Goal: Information Seeking & Learning: Learn about a topic

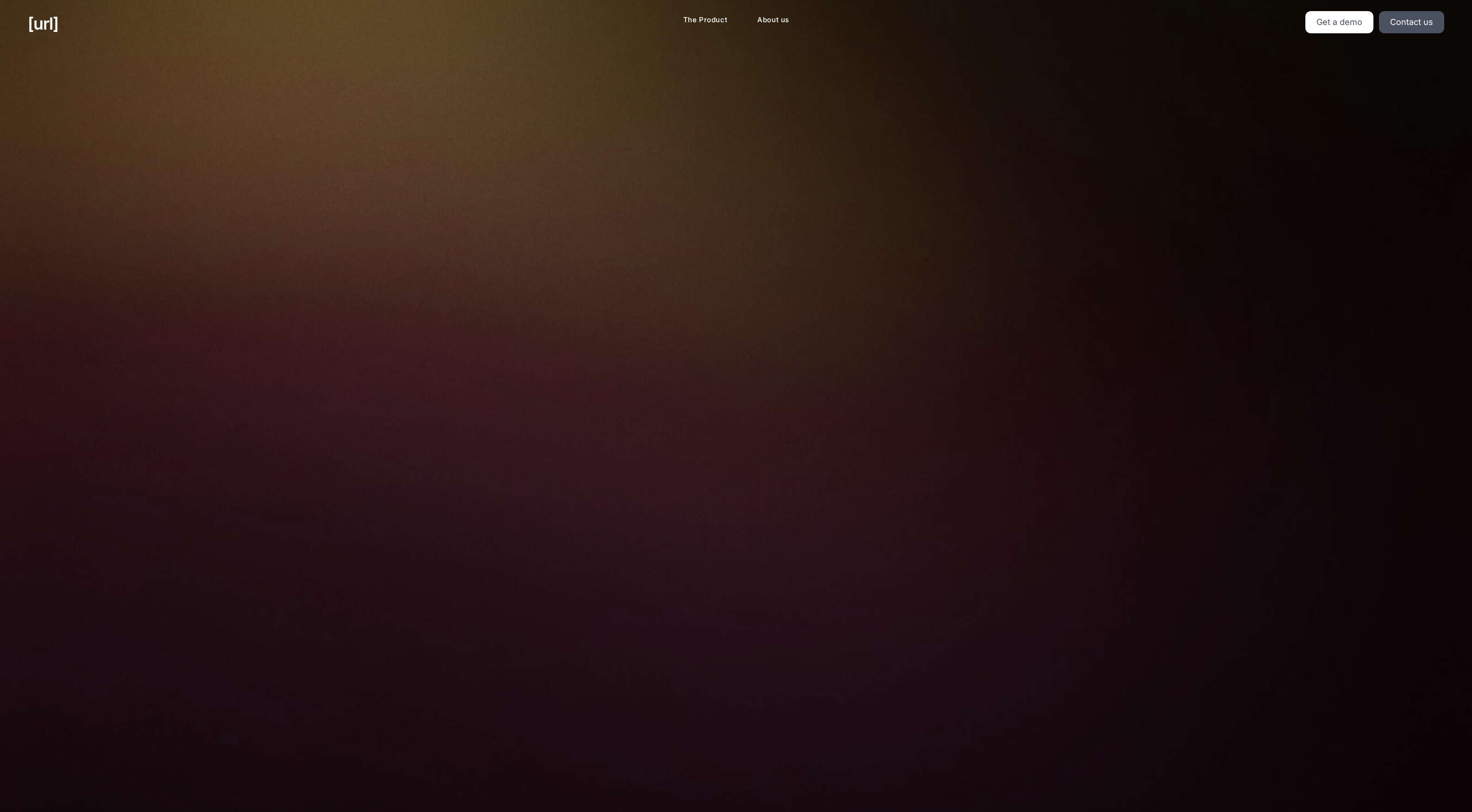
click at [340, 284] on div "Turn your cameras into AI agents for better retail performance Your cameras see…" at bounding box center [736, 392] width 1472 height 690
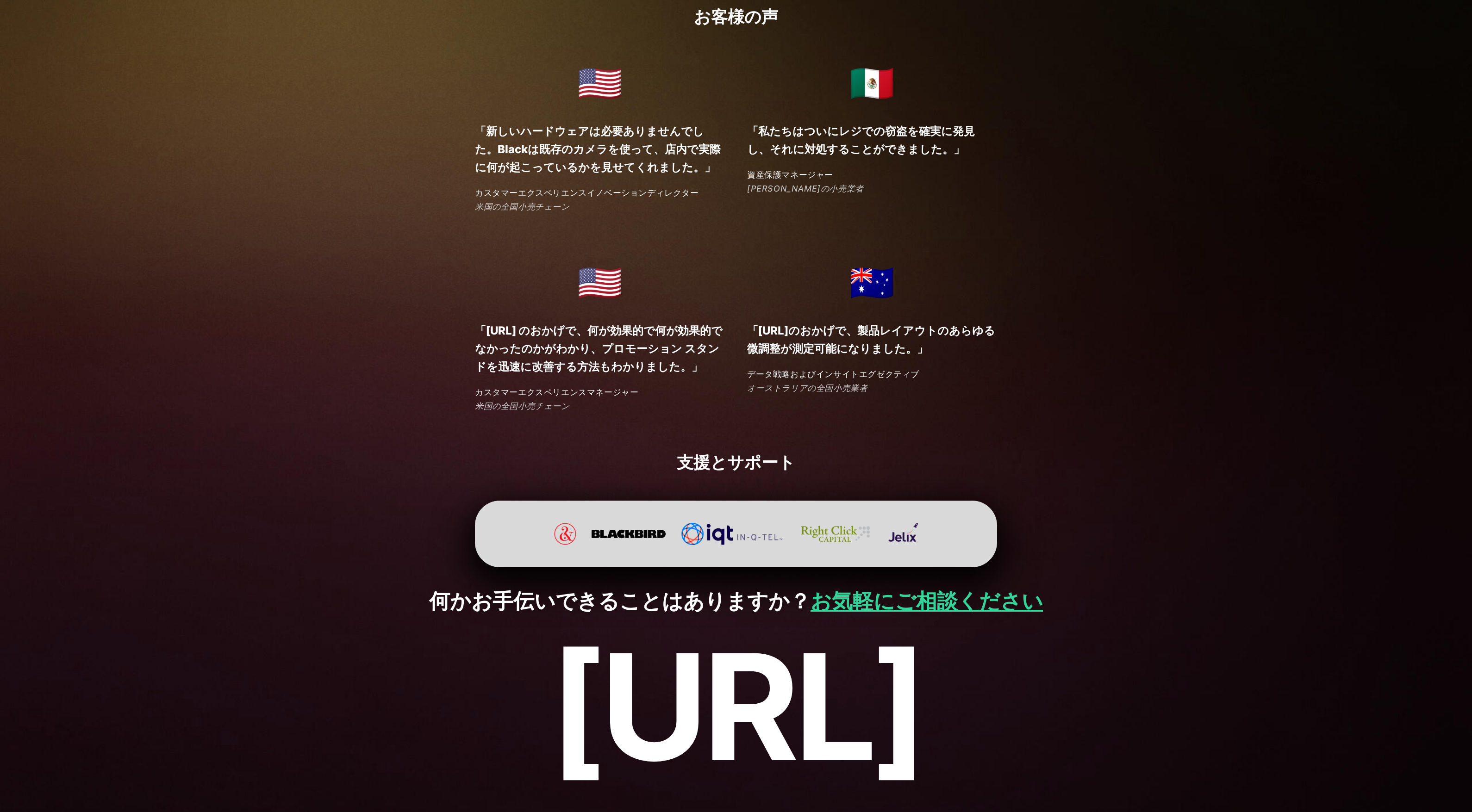
scroll to position [2138, 0]
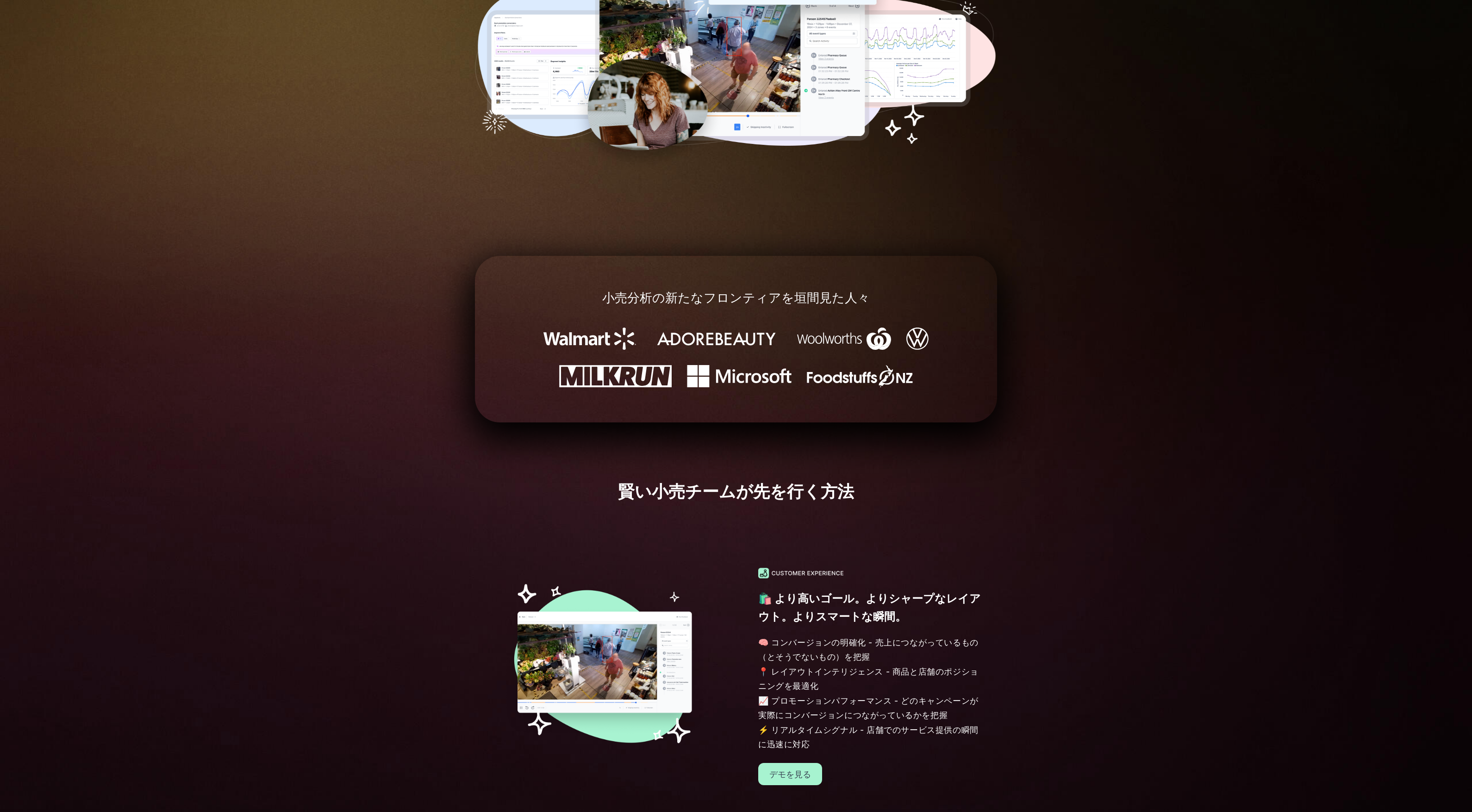
scroll to position [0, 0]
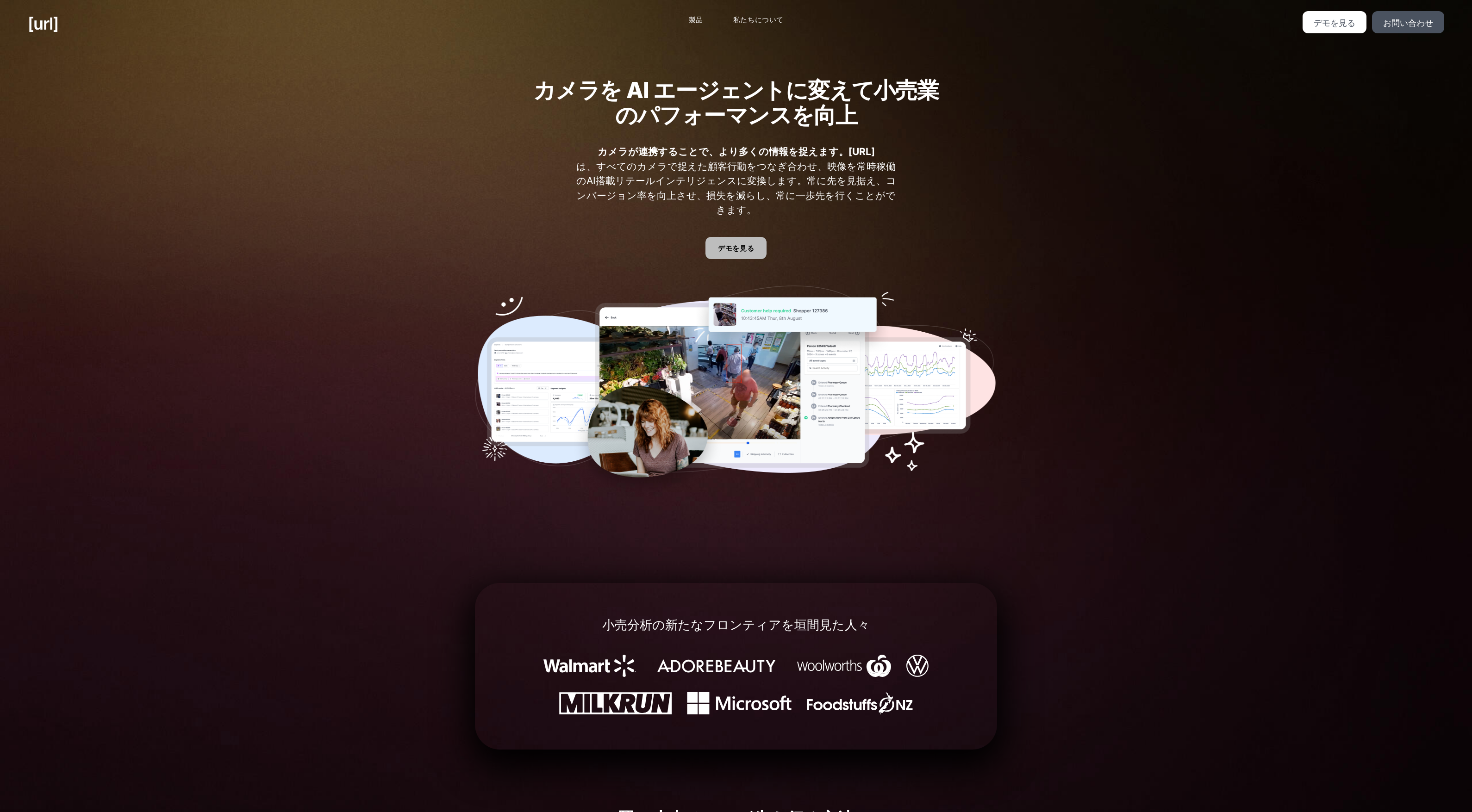
click at [735, 244] on font "デモを見る" at bounding box center [736, 248] width 36 height 9
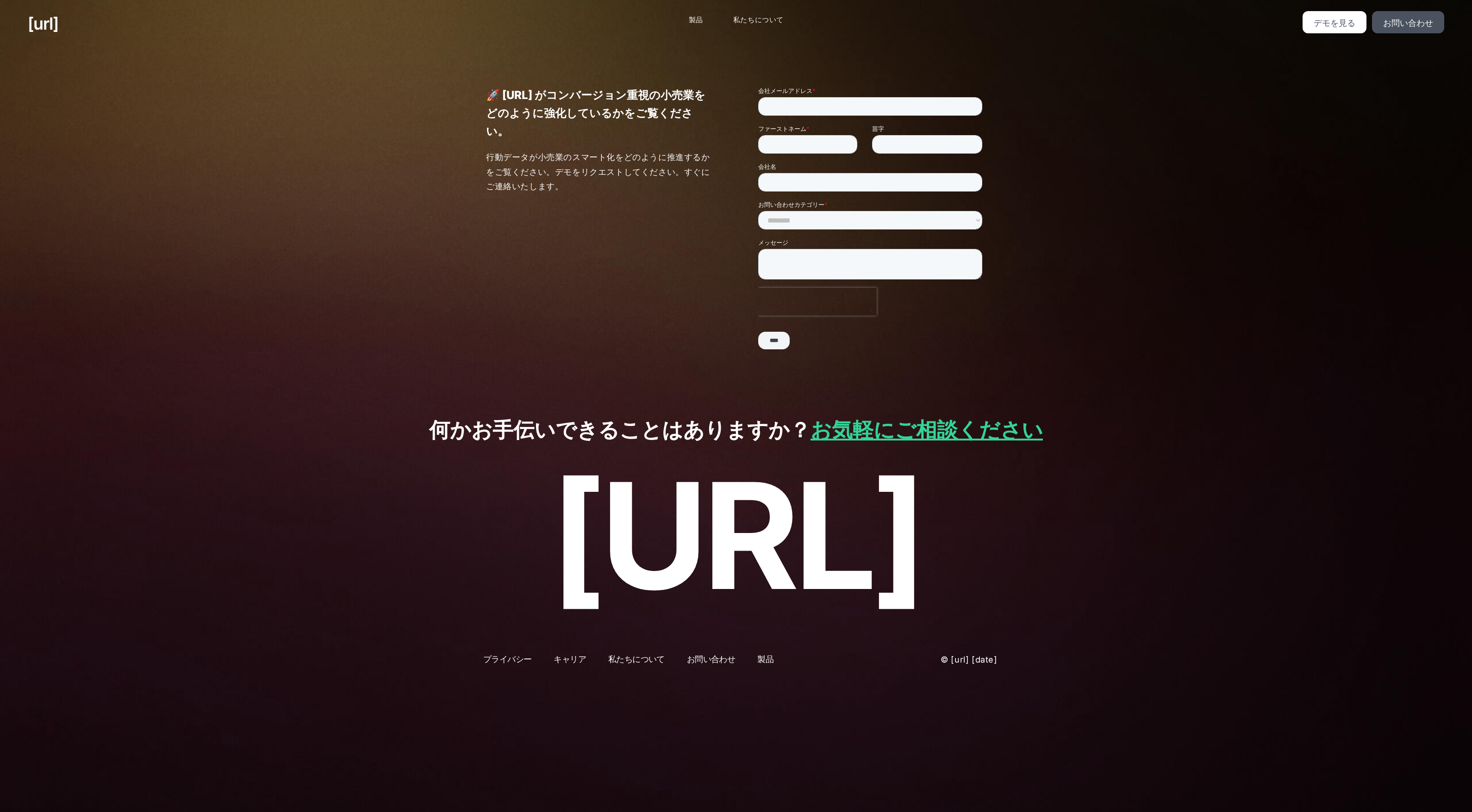
click at [676, 240] on div "🚀 Black.ai がコンバージョン重視の小売業をどのように強化しているかをご覧ください。 行動データが小売業のスマート化をどのように推進するかをご覧くださ…" at bounding box center [736, 222] width 556 height 349
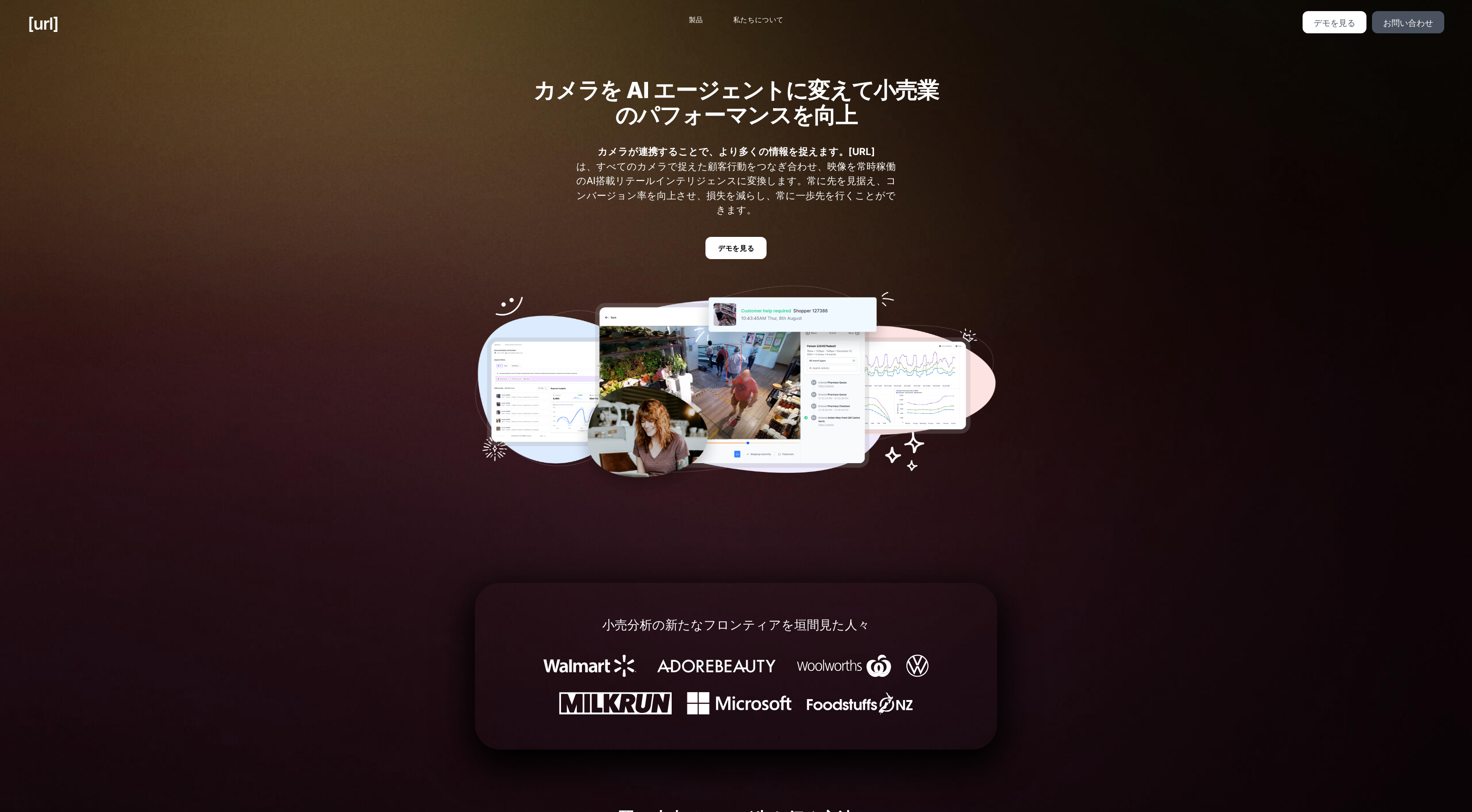
click at [296, 339] on div "カメラを AI エージェントに変えて小売業のパフォーマンスを向上 カメラが連携することで、より多くの情報を捉えます。Black.ai は、すべてのカメラで捉え…" at bounding box center [736, 288] width 1472 height 480
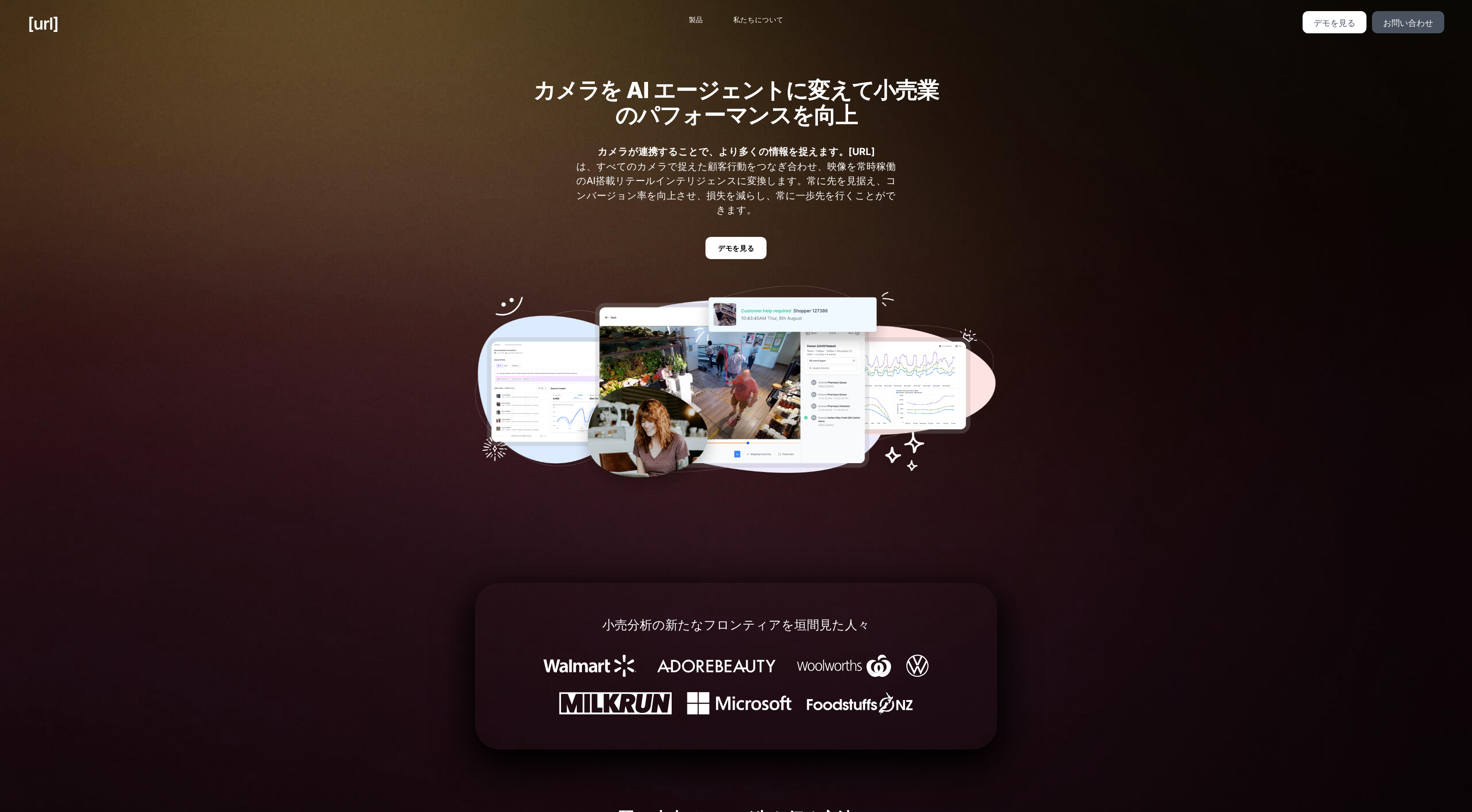
click at [296, 339] on div "カメラを AI エージェントに変えて小売業のパフォーマンスを向上 カメラが連携することで、より多くの情報を捉えます。Black.ai は、すべてのカメラで捉え…" at bounding box center [736, 288] width 1472 height 480
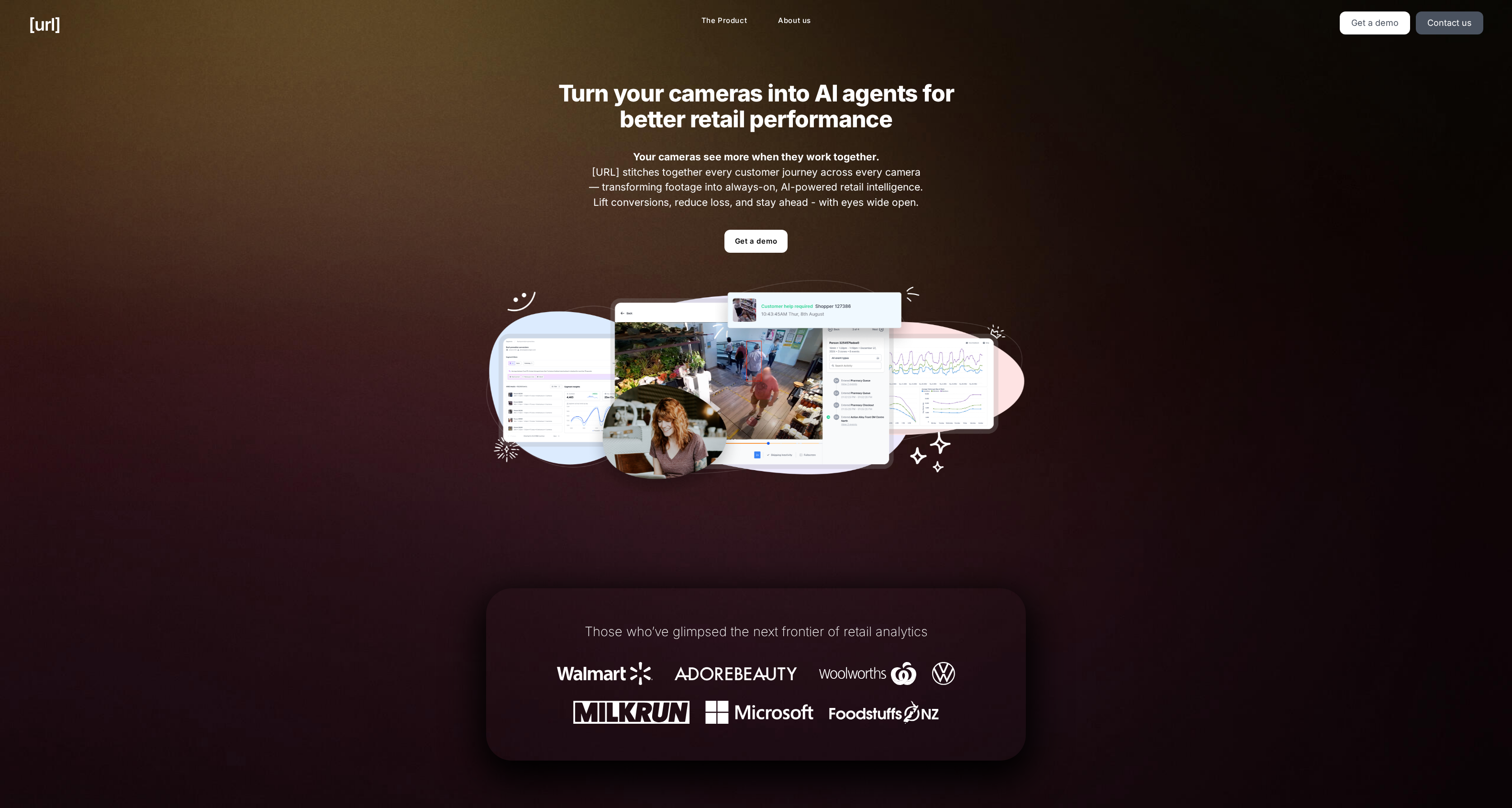
click at [304, 337] on div "Turn your cameras into AI agents for better retail performance Your cameras see…" at bounding box center [756, 290] width 1512 height 482
click at [266, 289] on div "Turn your cameras into AI agents for better retail performance Your cameras see…" at bounding box center [756, 290] width 1512 height 482
click at [311, 201] on div "Turn your cameras into AI agents for better retail performance Your cameras see…" at bounding box center [756, 290] width 1512 height 482
click at [302, 234] on div "Turn your cameras into AI agents for better retail performance Your cameras see…" at bounding box center [756, 290] width 1512 height 482
click at [302, 231] on div "Turn your cameras into AI agents for better retail performance Your cameras see…" at bounding box center [756, 290] width 1512 height 482
